Goal: Task Accomplishment & Management: Manage account settings

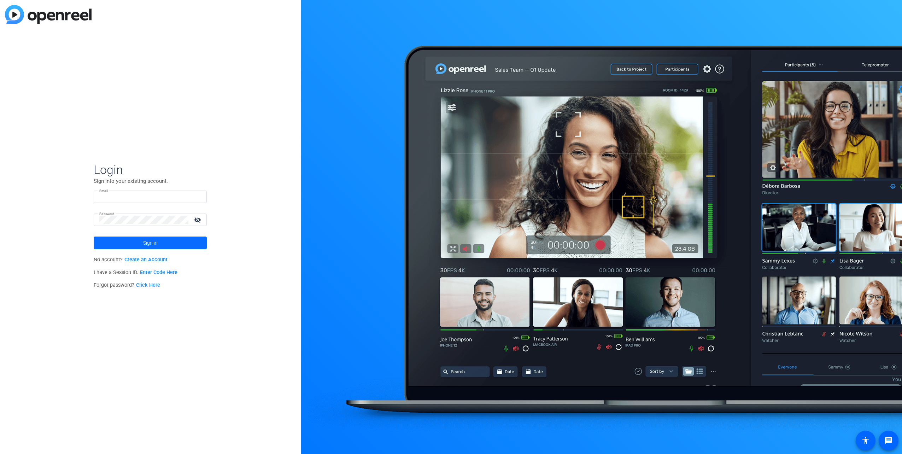
type input "[EMAIL_ADDRESS][DOMAIN_NAME]"
click at [176, 243] on span at bounding box center [150, 242] width 113 height 17
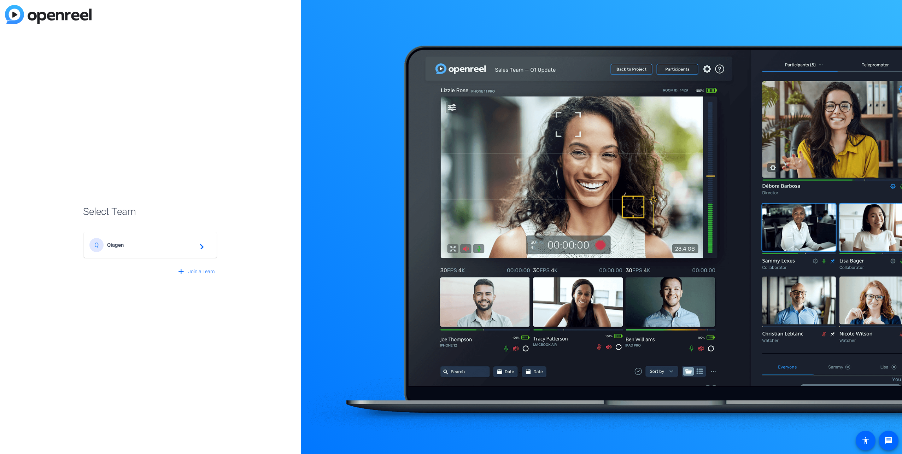
click at [179, 251] on div "Q Qiagen navigate_next" at bounding box center [150, 245] width 122 height 14
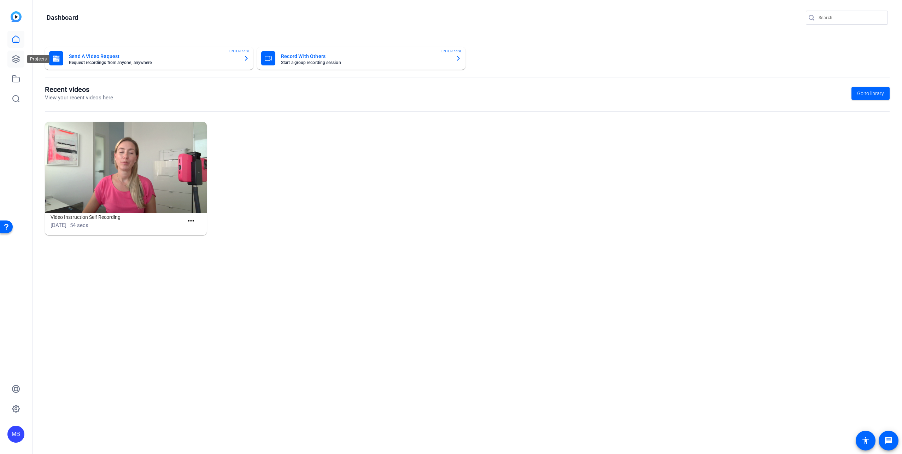
click at [18, 58] on icon at bounding box center [16, 59] width 8 height 8
